Goal: Check status

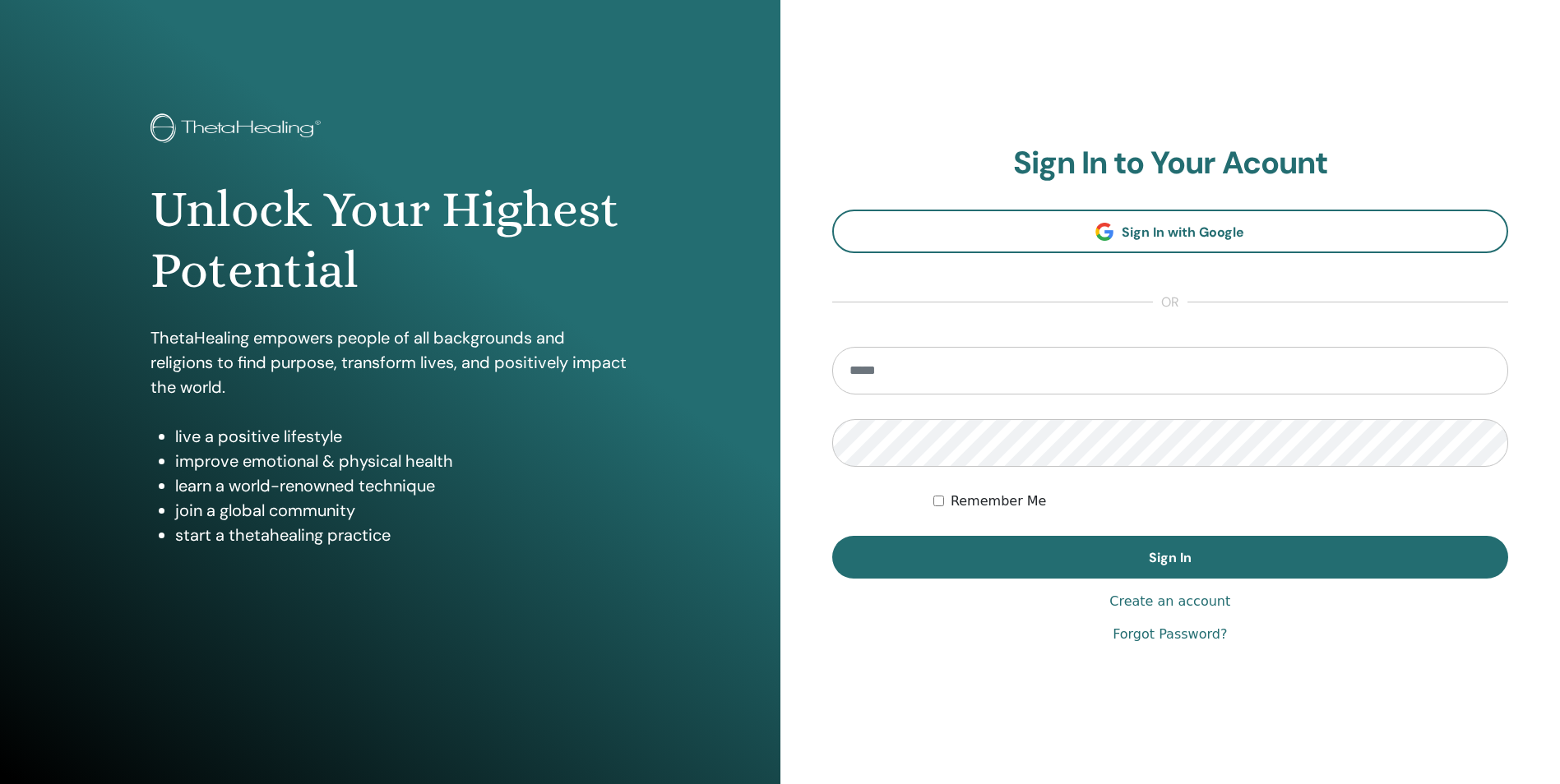
click at [1133, 381] on input "email" at bounding box center [1170, 370] width 676 height 47
type input "**********"
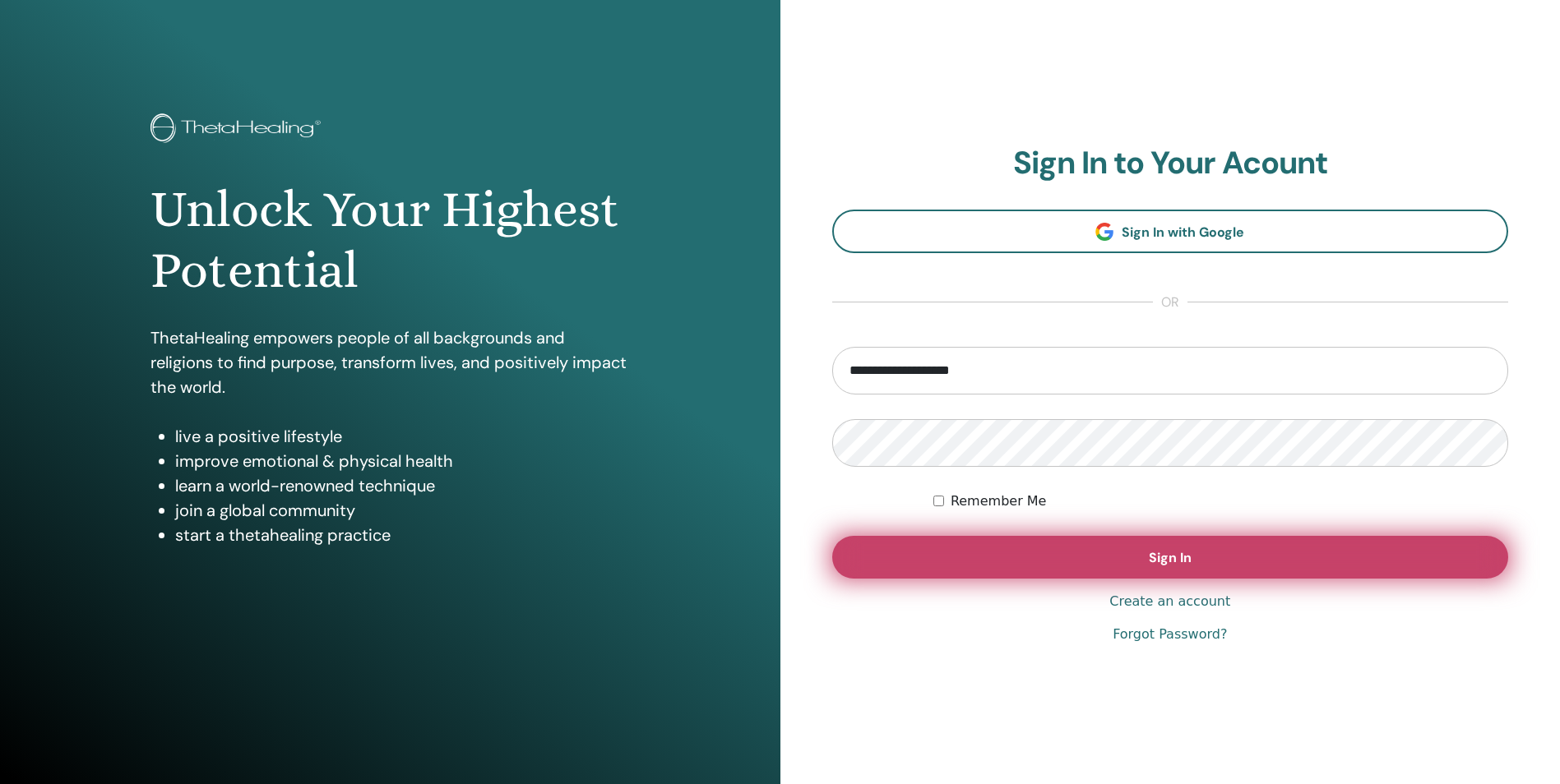
click at [1221, 568] on button "Sign In" at bounding box center [1170, 557] width 676 height 43
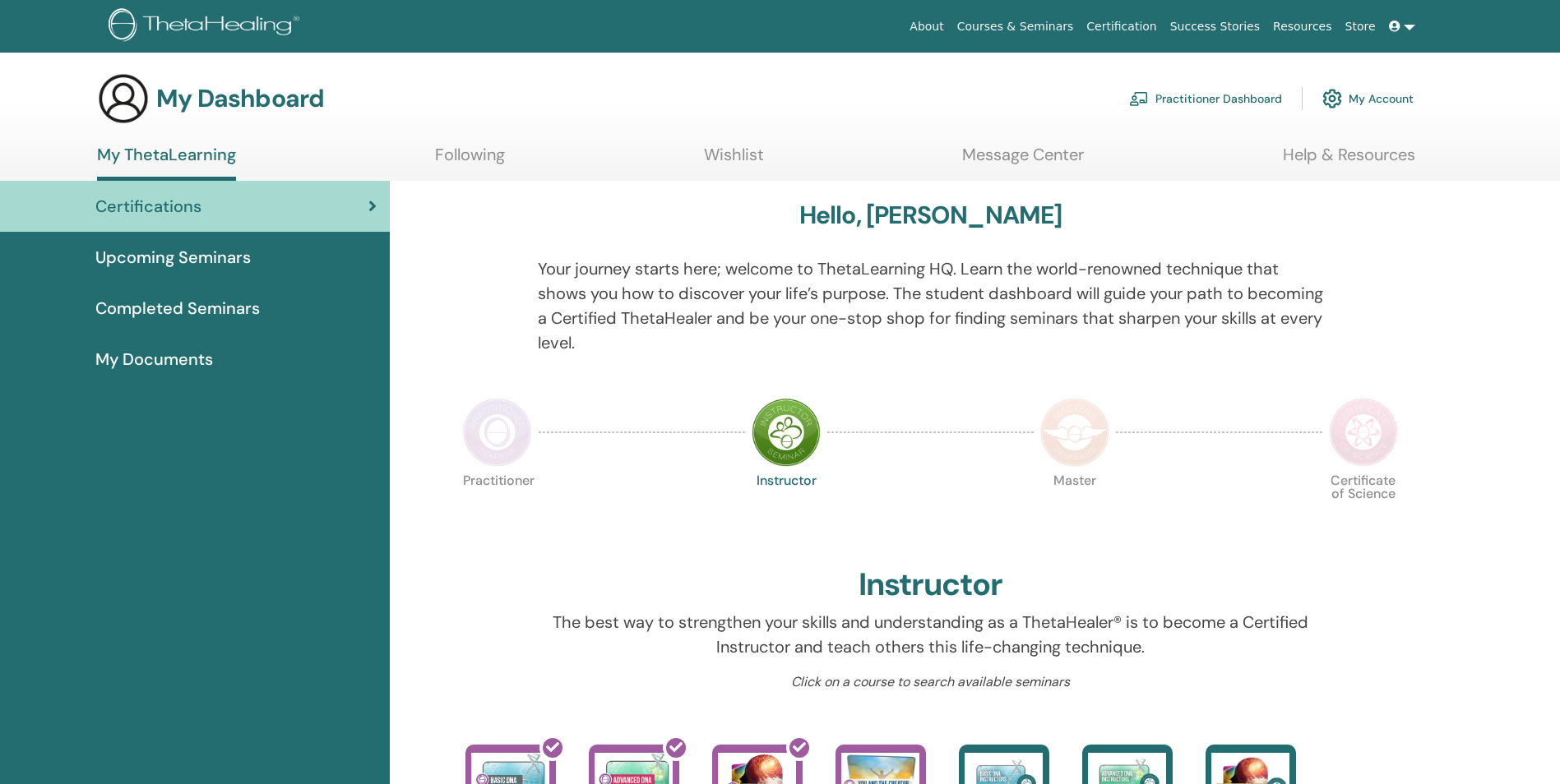
click at [1413, 26] on link at bounding box center [1401, 26] width 39 height 31
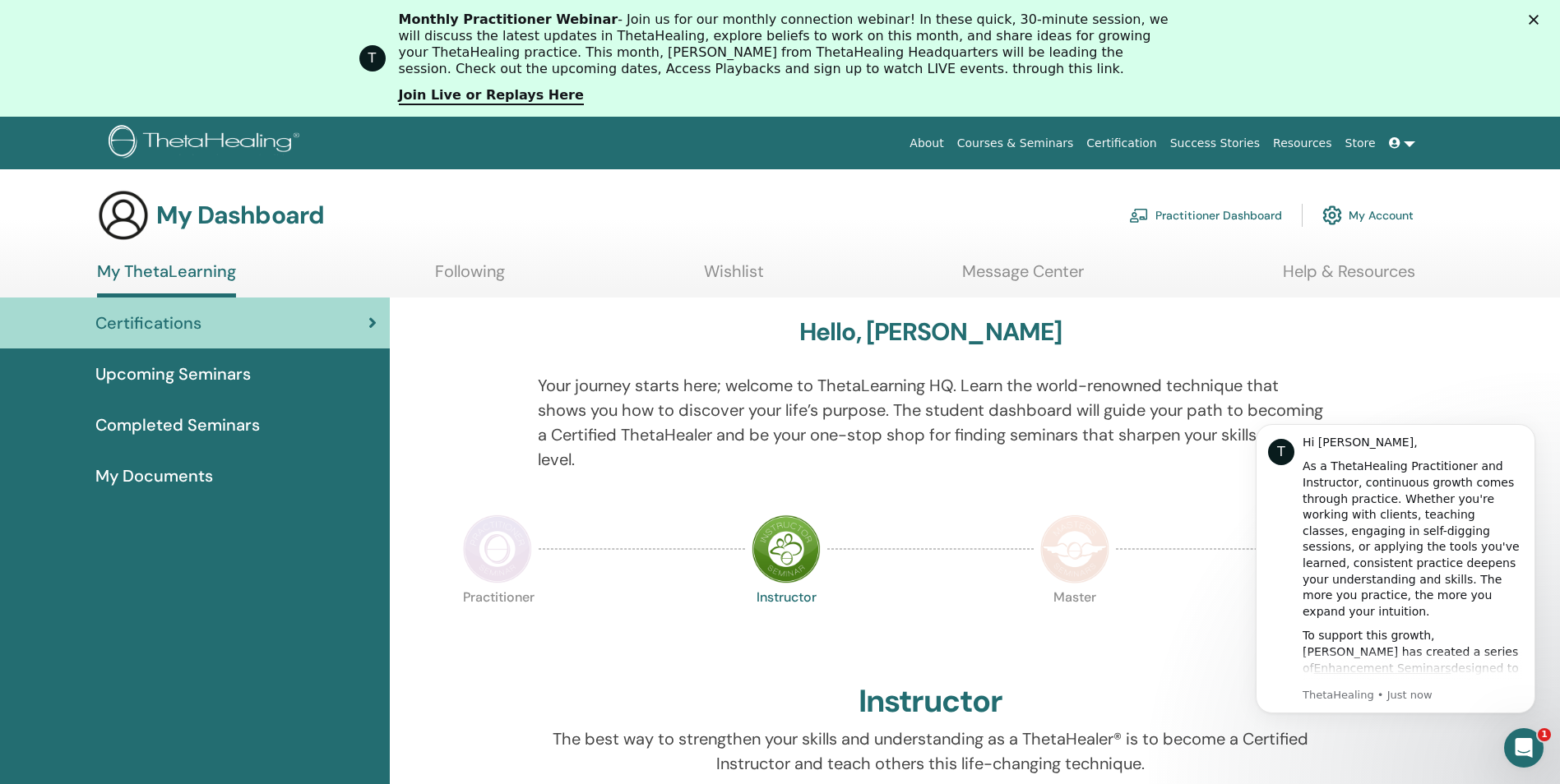
click at [1538, 20] on icon "Close" at bounding box center [1533, 19] width 10 height 10
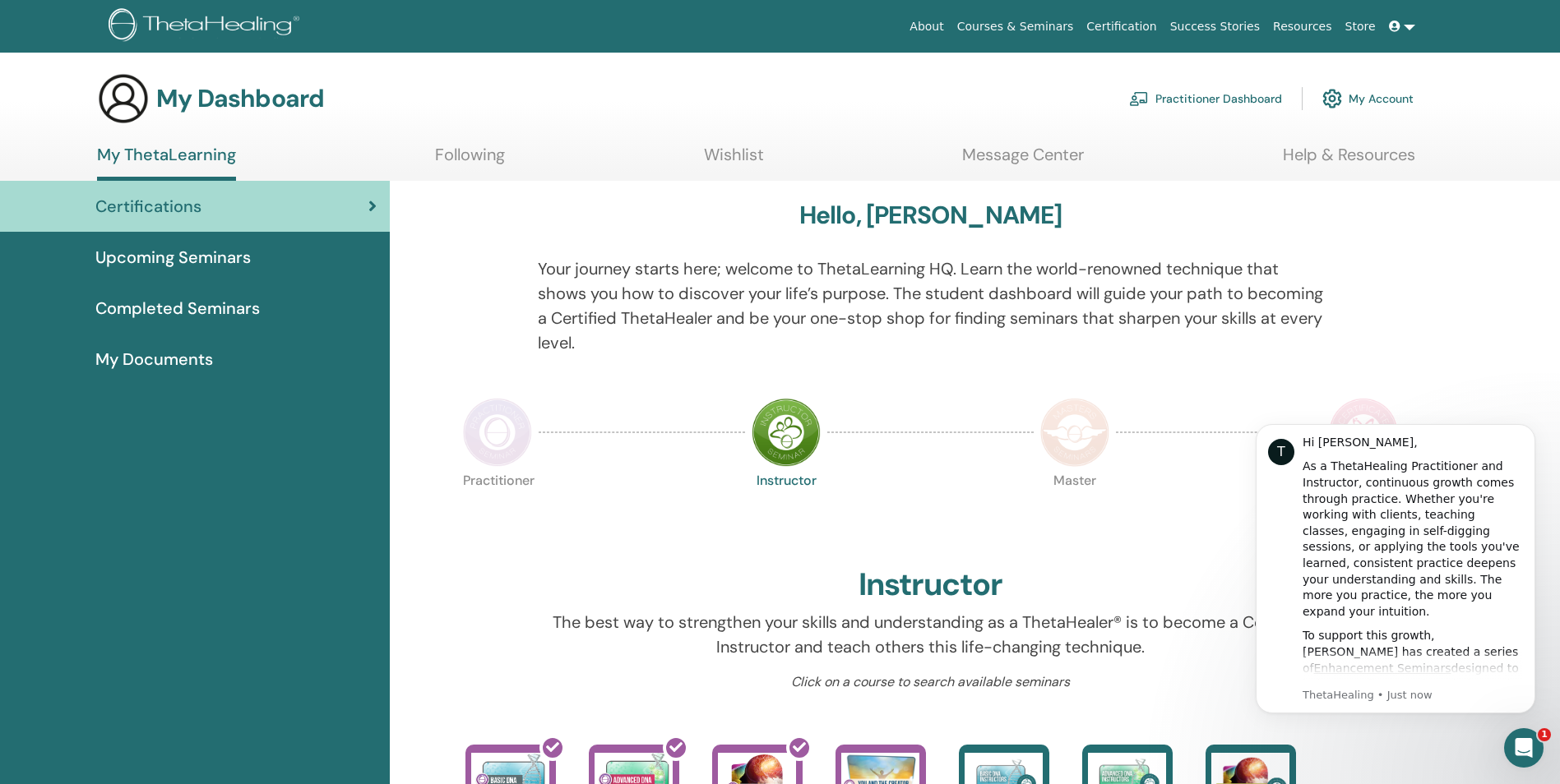
click at [819, 447] on img at bounding box center [786, 432] width 69 height 69
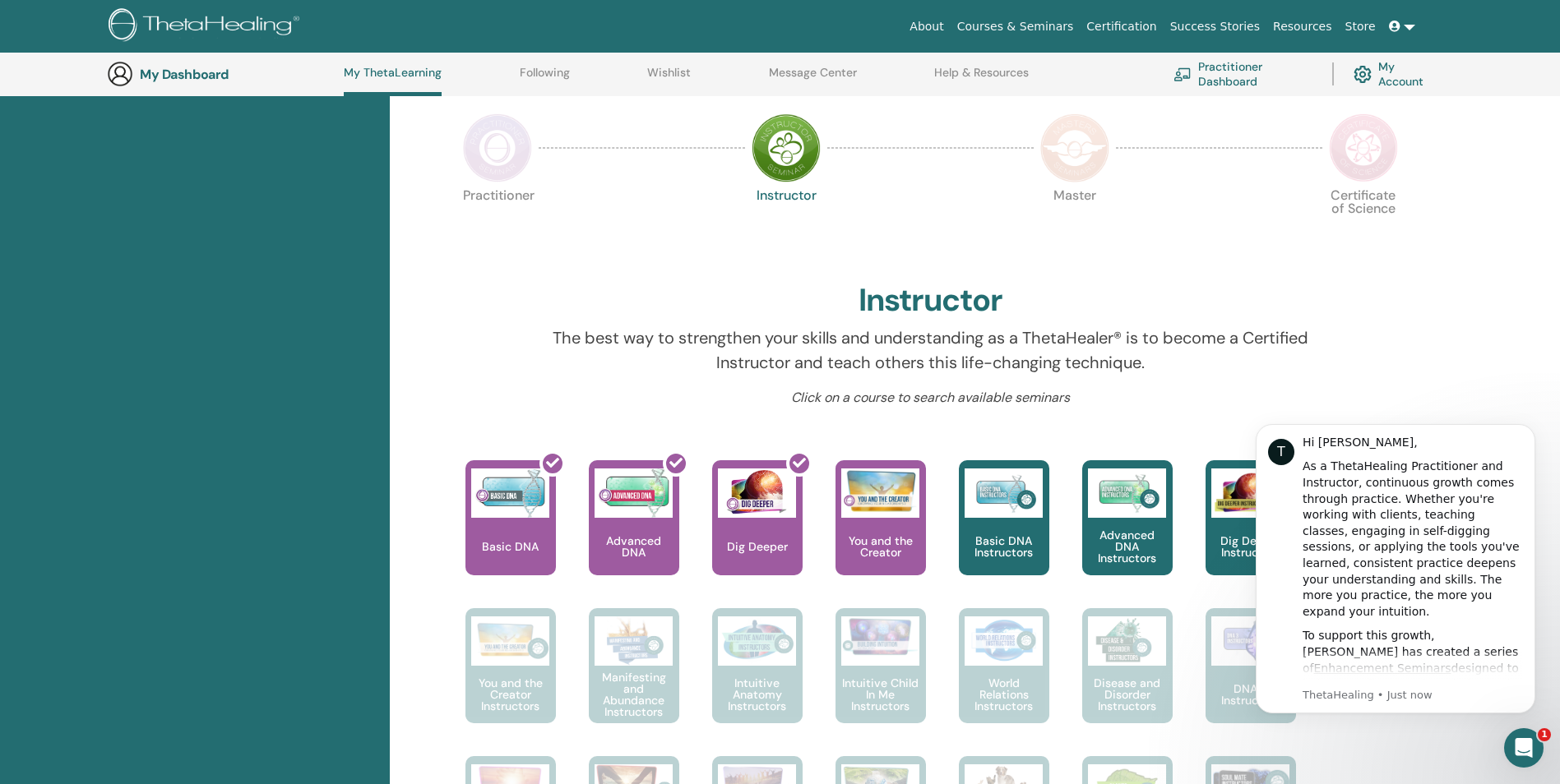
scroll to position [373, 0]
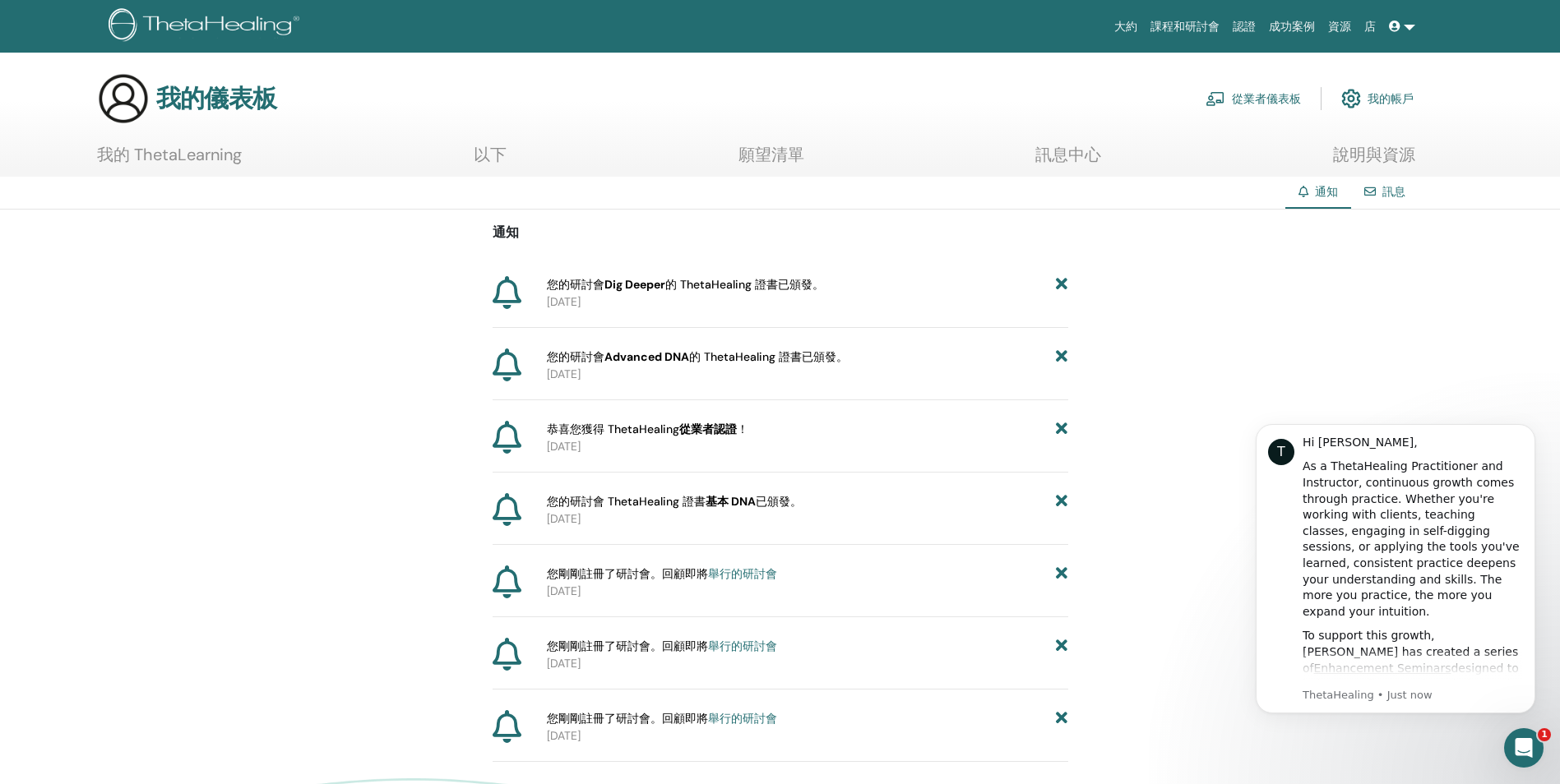
drag, startPoint x: 650, startPoint y: 355, endPoint x: 910, endPoint y: 356, distance: 260.0
click at [910, 356] on div "您的研討會 Advanced DNA 的 ThetaHealing 證書已頒發。" at bounding box center [807, 357] width 521 height 18
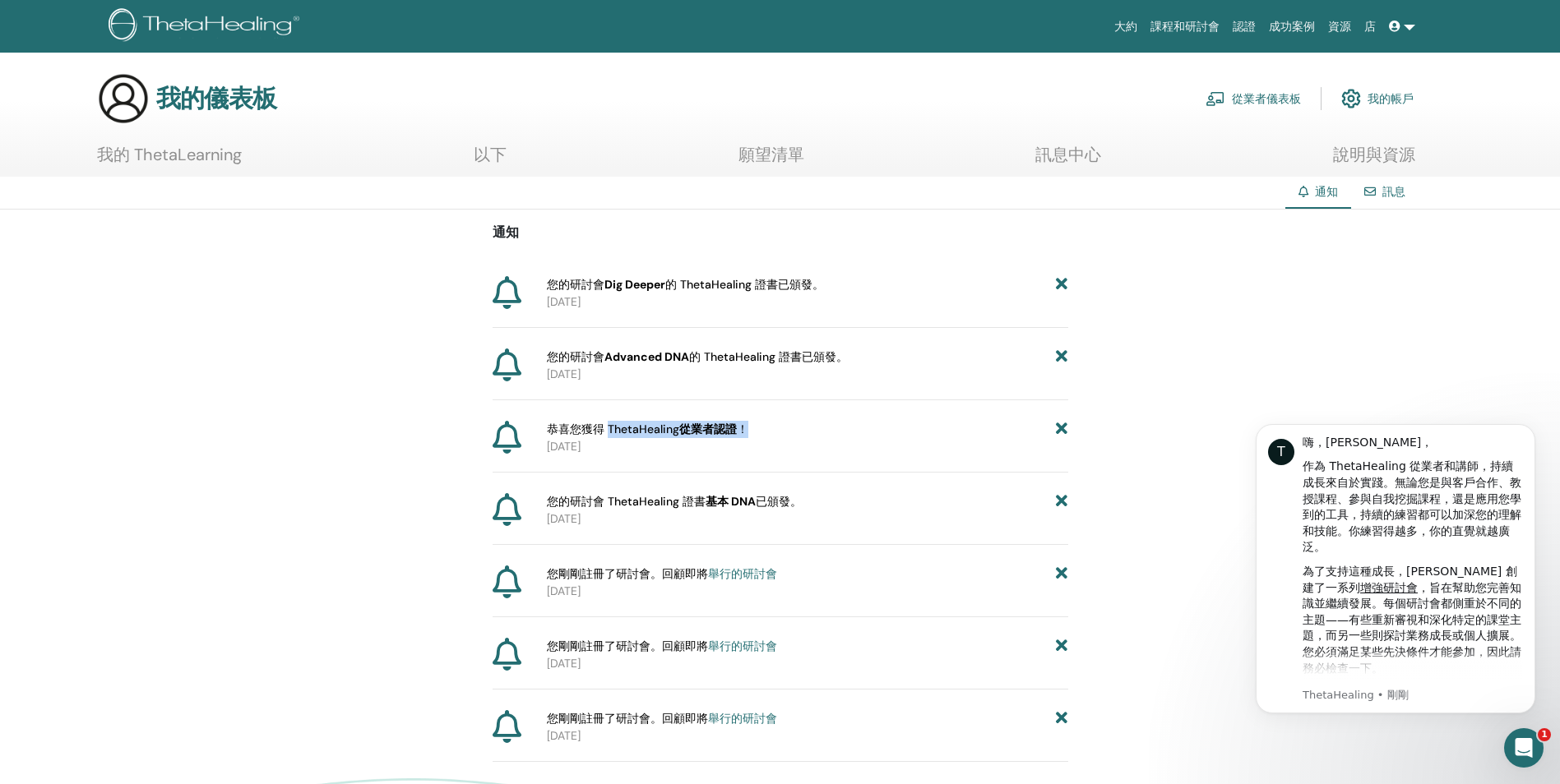
drag, startPoint x: 606, startPoint y: 425, endPoint x: 837, endPoint y: 431, distance: 231.1
click at [837, 431] on div "恭喜您獲得 ThetaHealing 從業者認證 ！" at bounding box center [807, 430] width 521 height 18
click at [786, 439] on p "[DATE]" at bounding box center [807, 447] width 521 height 18
click at [717, 438] on div "恭喜您獲得 ThetaHealing 從業者認證 ！ 2025-06-26" at bounding box center [805, 438] width 528 height 34
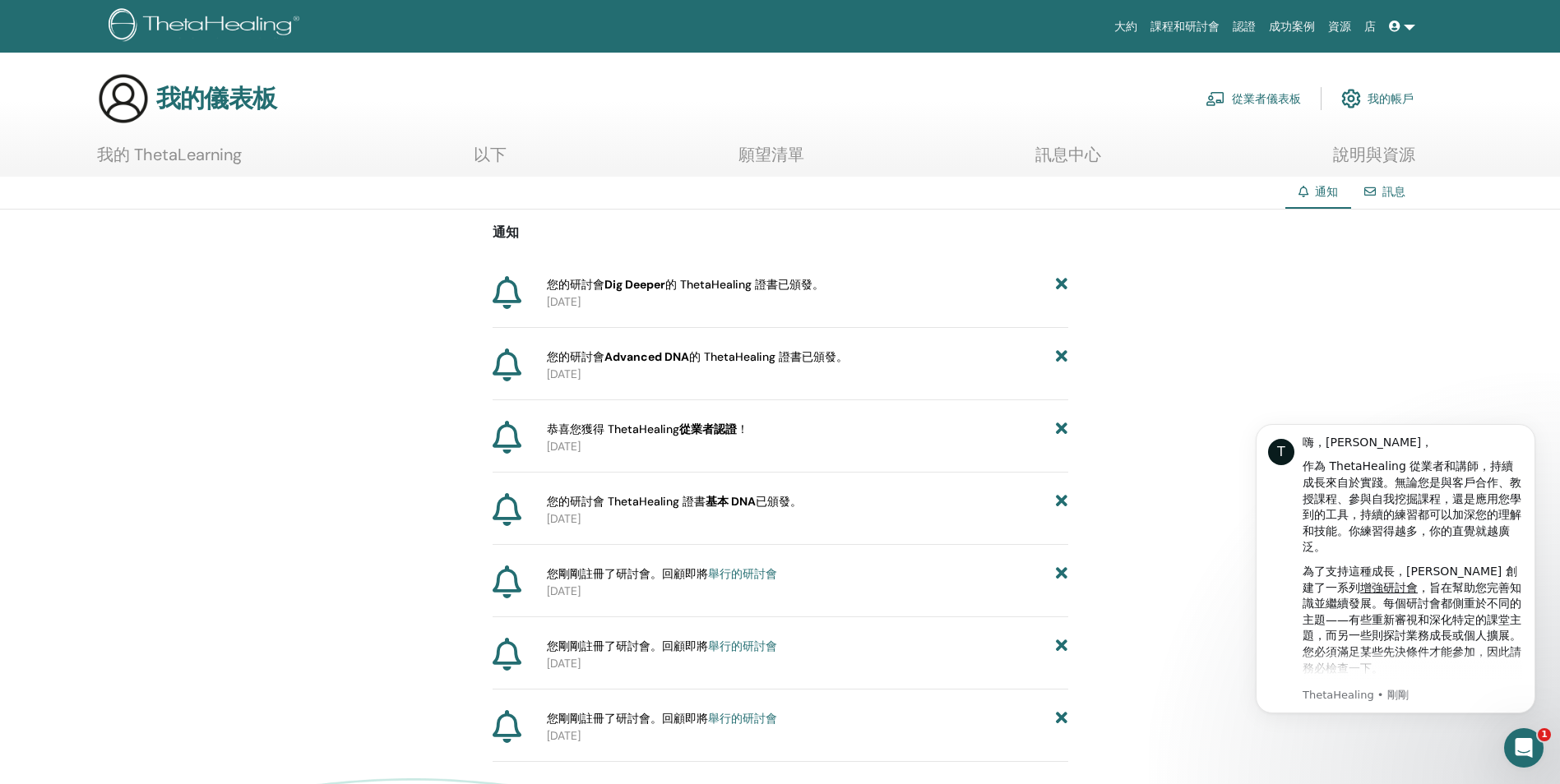
click at [714, 431] on b "從業者認證" at bounding box center [708, 429] width 58 height 15
click at [679, 459] on div "恭喜您獲得 ThetaHealing 從業者認證 ！ 2025-06-26" at bounding box center [780, 446] width 576 height 52
click at [1242, 288] on div "通知 您的研討會 Dig Deeper 的 ThetaHealing 證書已頒發。 2025-07-22 您的研討會 Advanced DNA 的 Theta…" at bounding box center [780, 486] width 1560 height 552
click at [1392, 188] on link "訊息" at bounding box center [1393, 191] width 23 height 15
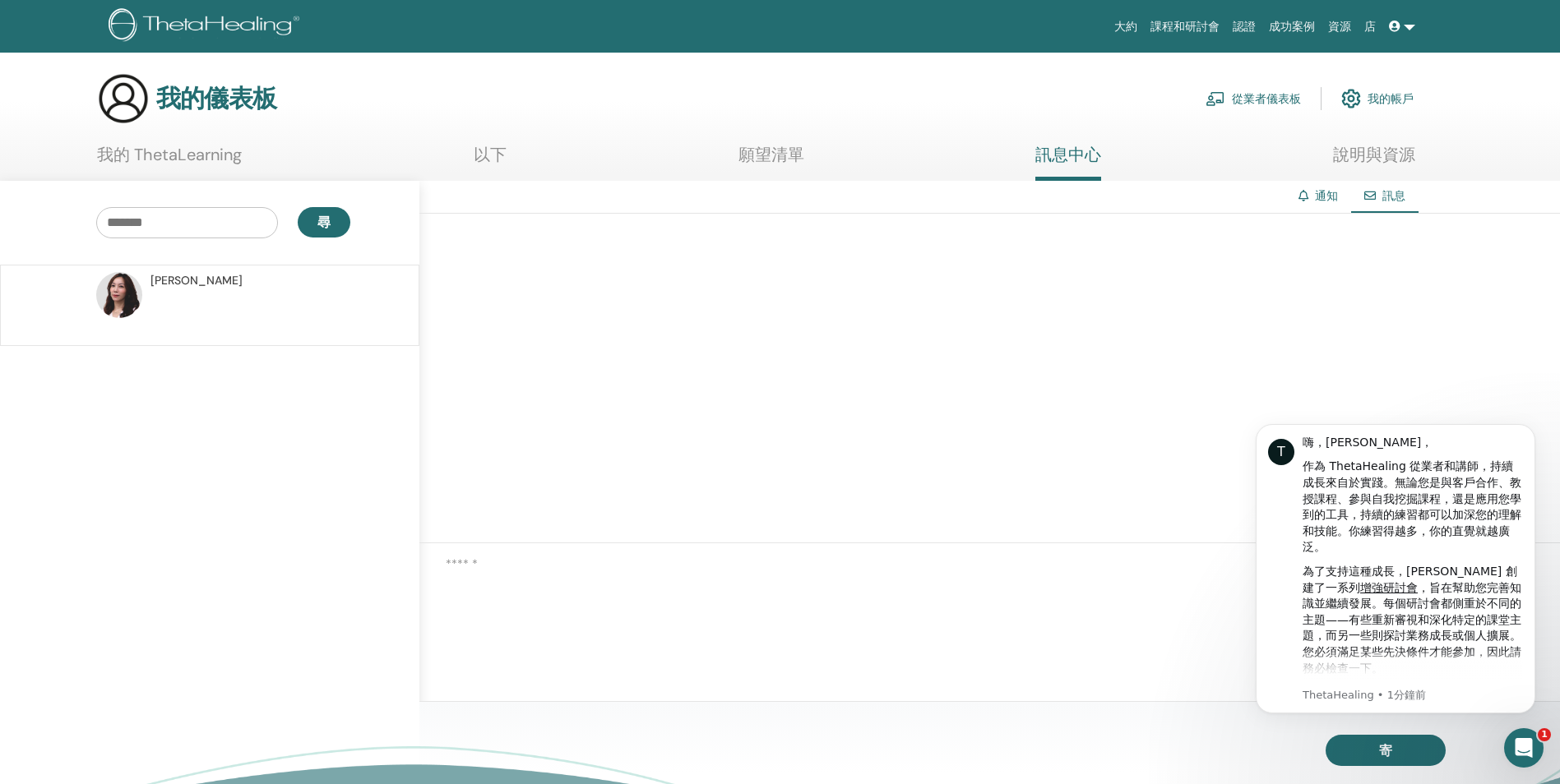
click at [1317, 194] on link "通知" at bounding box center [1327, 196] width 23 height 15
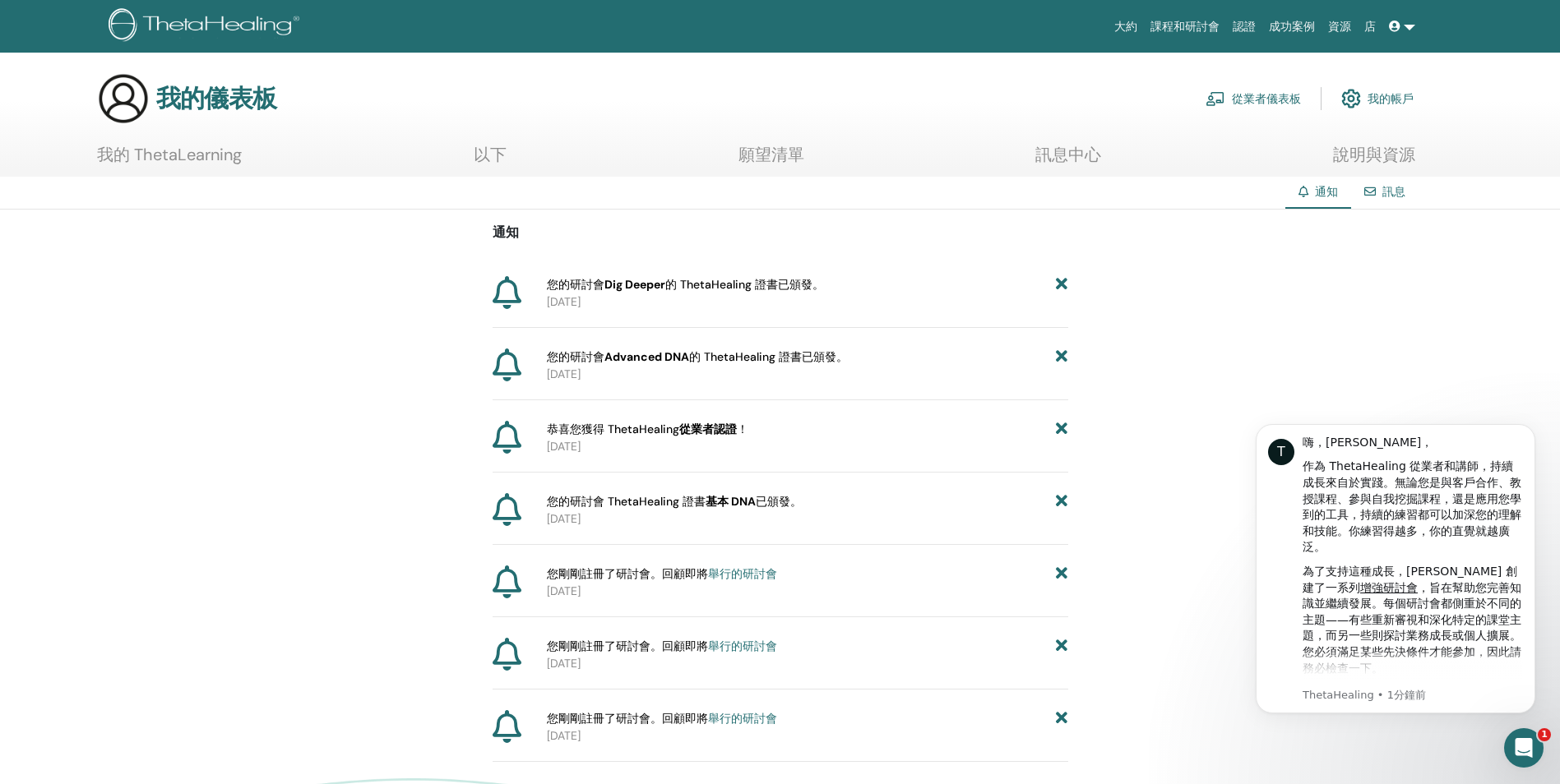
click at [1249, 32] on link "認證" at bounding box center [1243, 26] width 36 height 31
